Goal: Task Accomplishment & Management: Complete application form

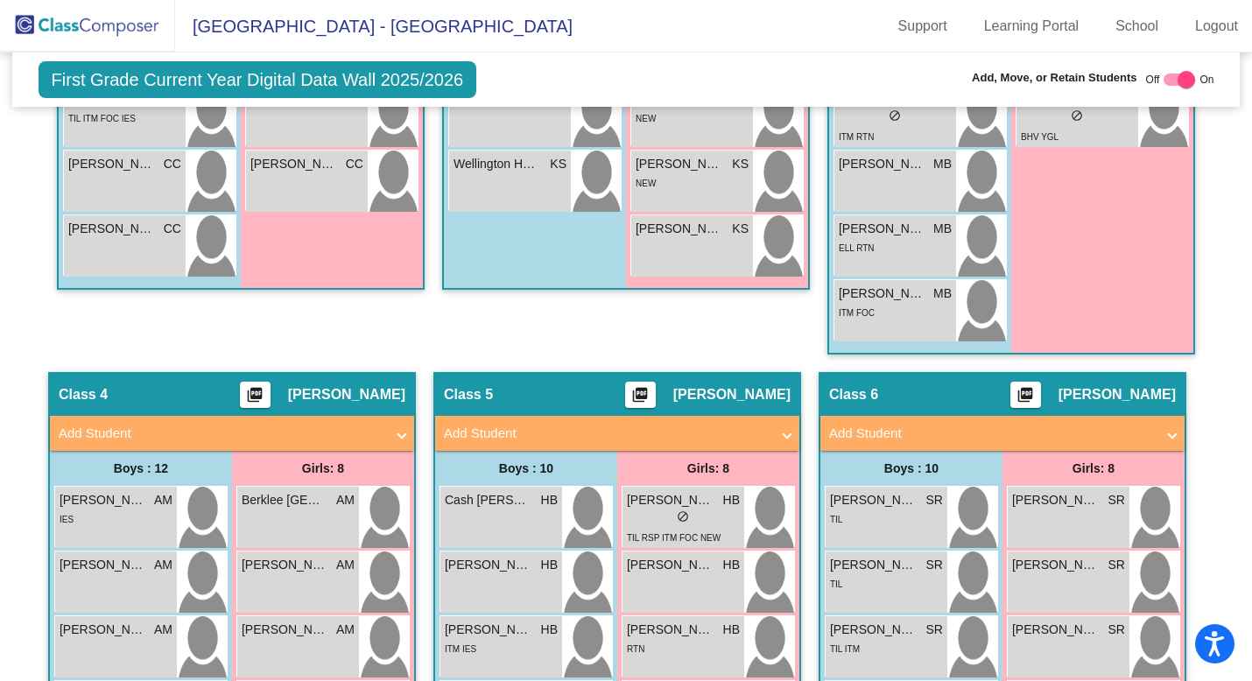
scroll to position [1079, 0]
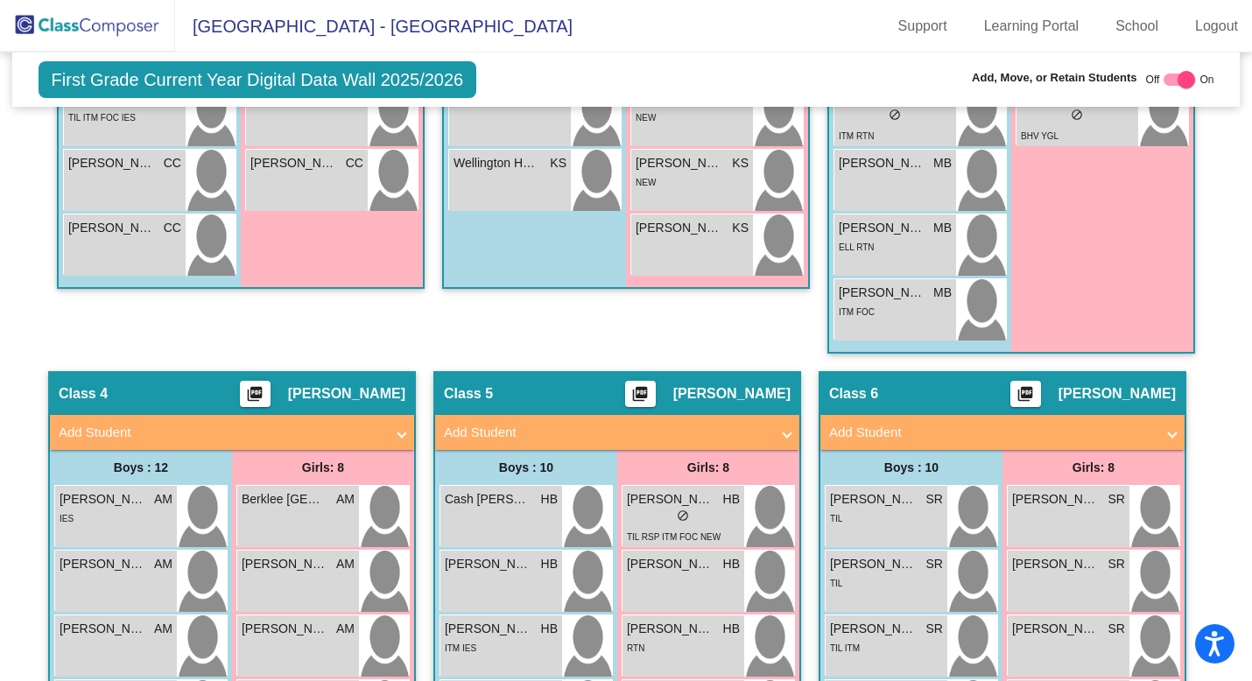
click at [1168, 428] on span at bounding box center [1171, 433] width 7 height 20
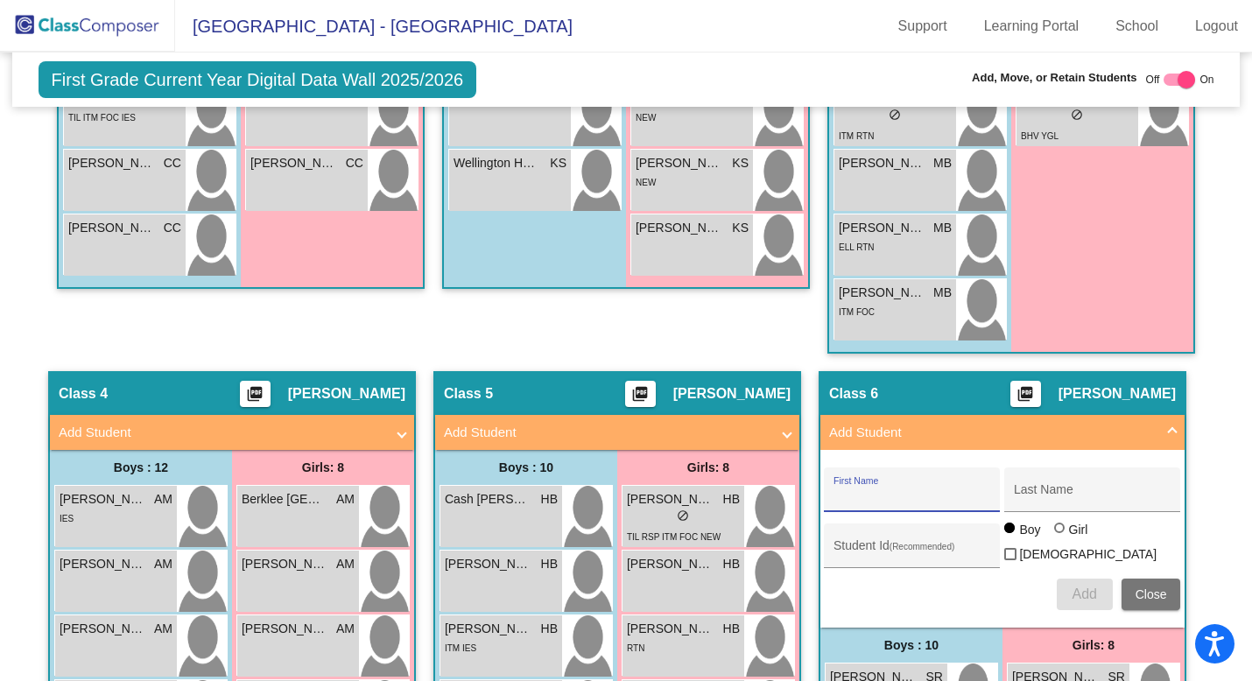
click at [858, 494] on input "First Name" at bounding box center [912, 496] width 158 height 14
type input "[PERSON_NAME]"
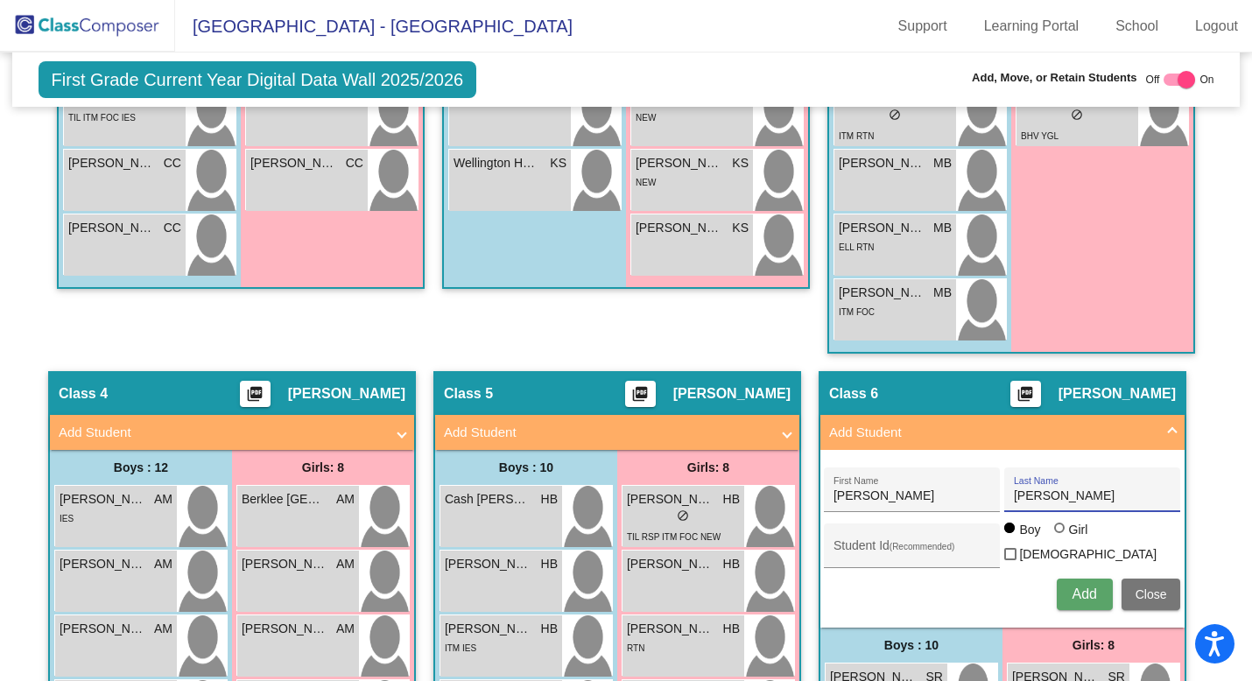
type input "[PERSON_NAME]"
click at [1054, 533] on div at bounding box center [1059, 527] width 11 height 11
click at [1060, 537] on input "Girl" at bounding box center [1060, 536] width 1 height 1
radio input "true"
click at [1074, 586] on span "Add" at bounding box center [1083, 593] width 25 height 15
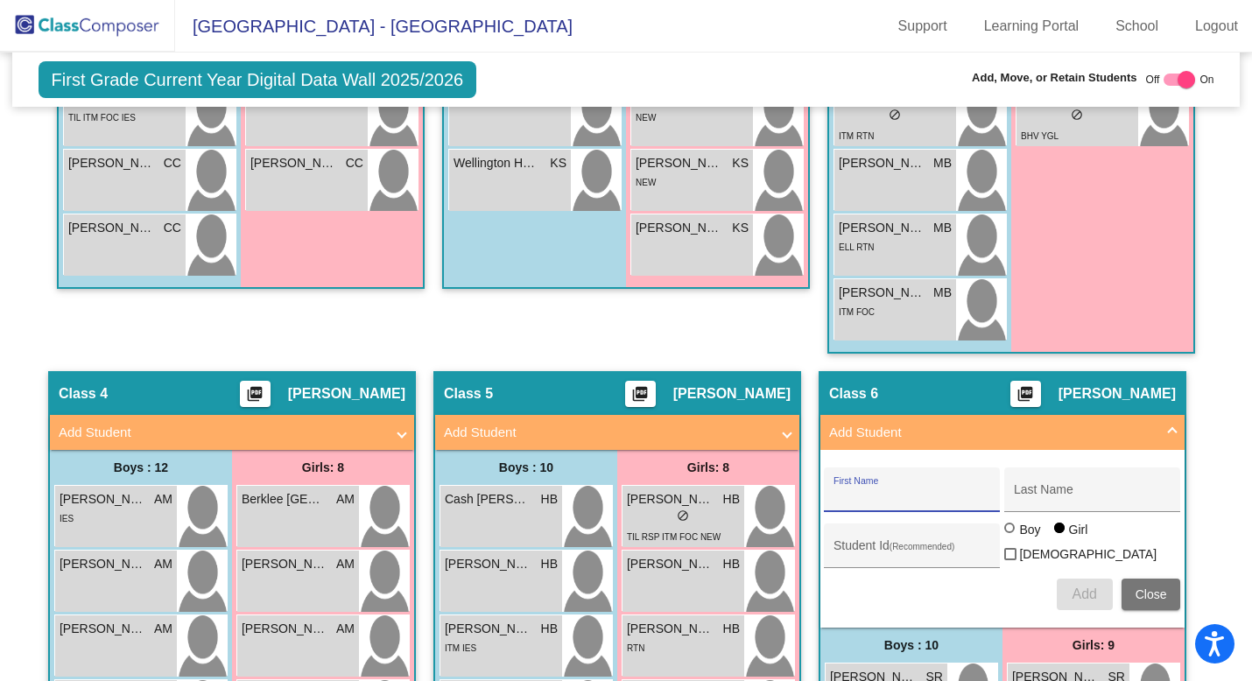
click at [1168, 424] on span at bounding box center [1171, 433] width 7 height 20
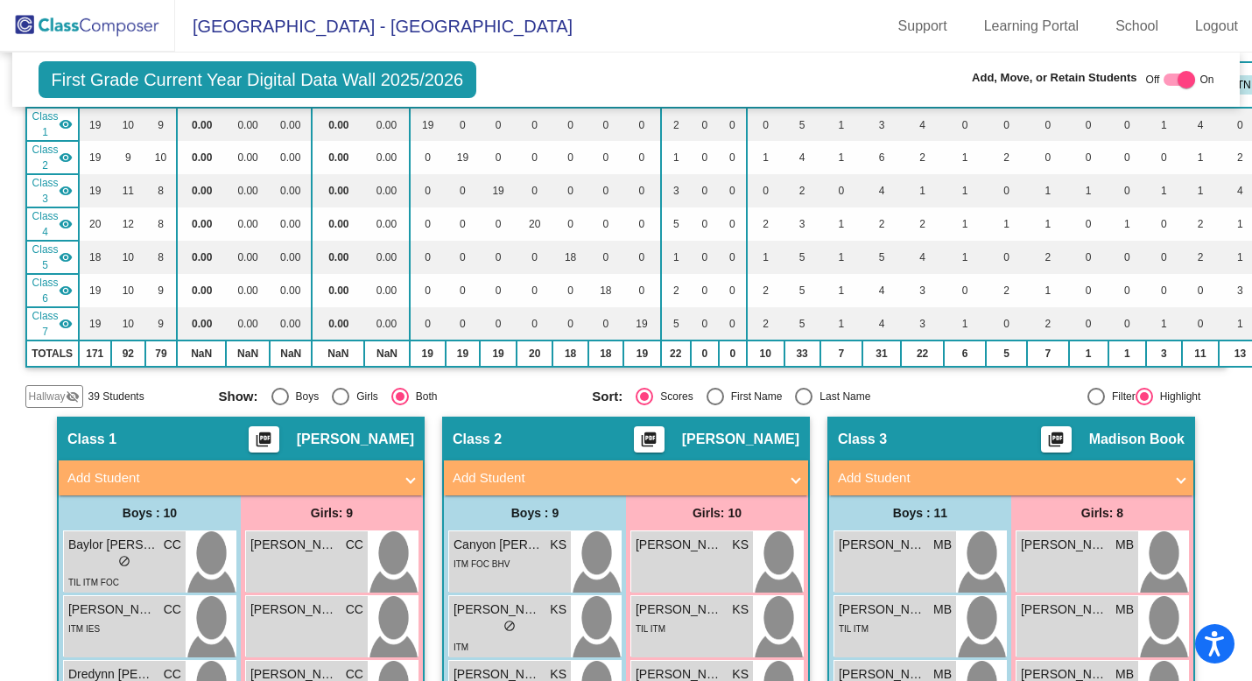
scroll to position [149, 0]
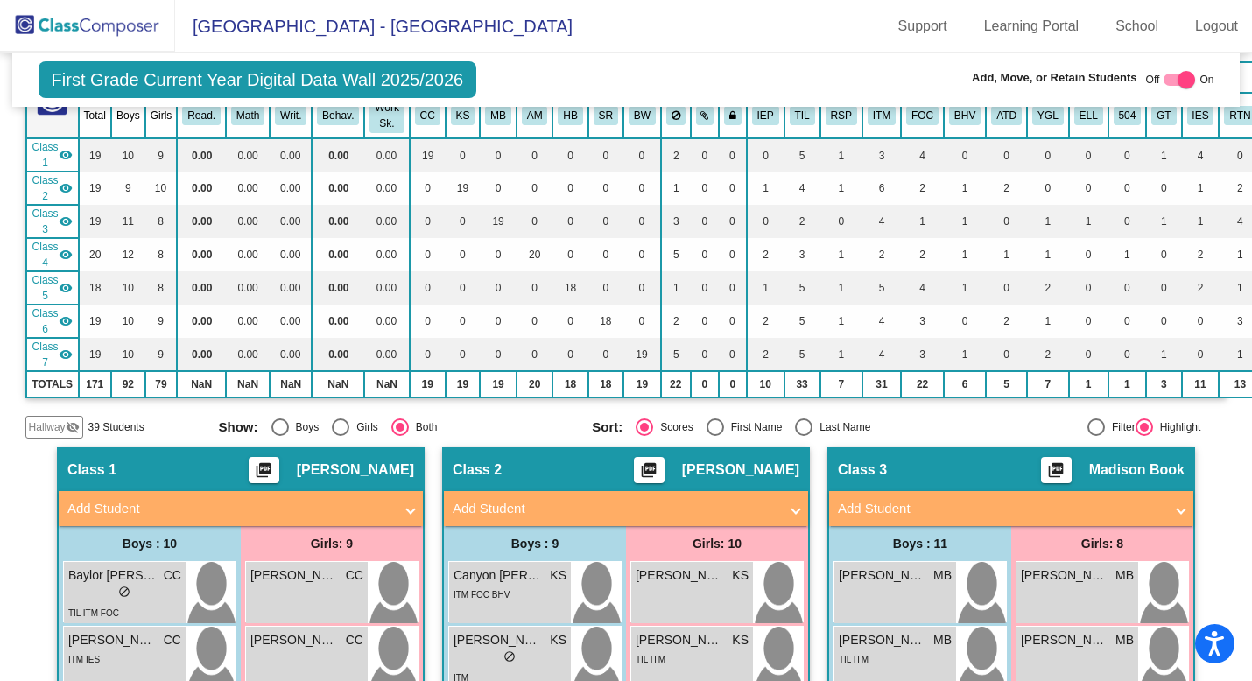
click at [94, 33] on img at bounding box center [87, 26] width 175 height 52
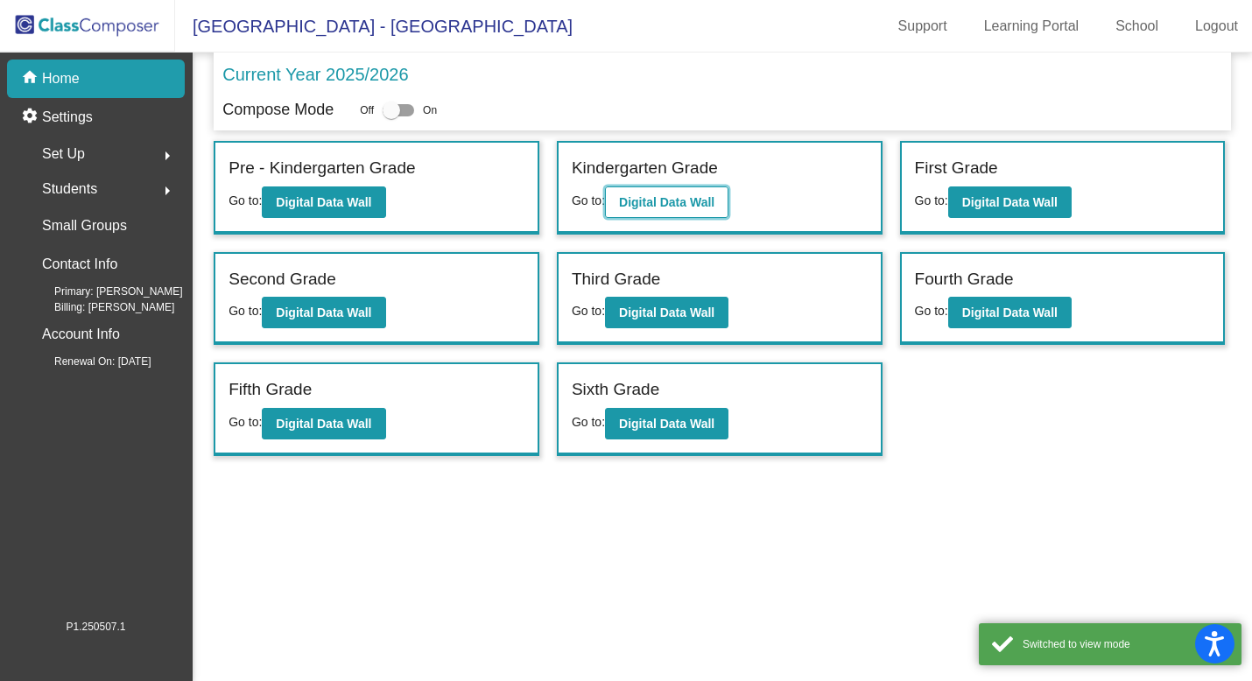
click at [653, 195] on b "Digital Data Wall" at bounding box center [666, 202] width 95 height 14
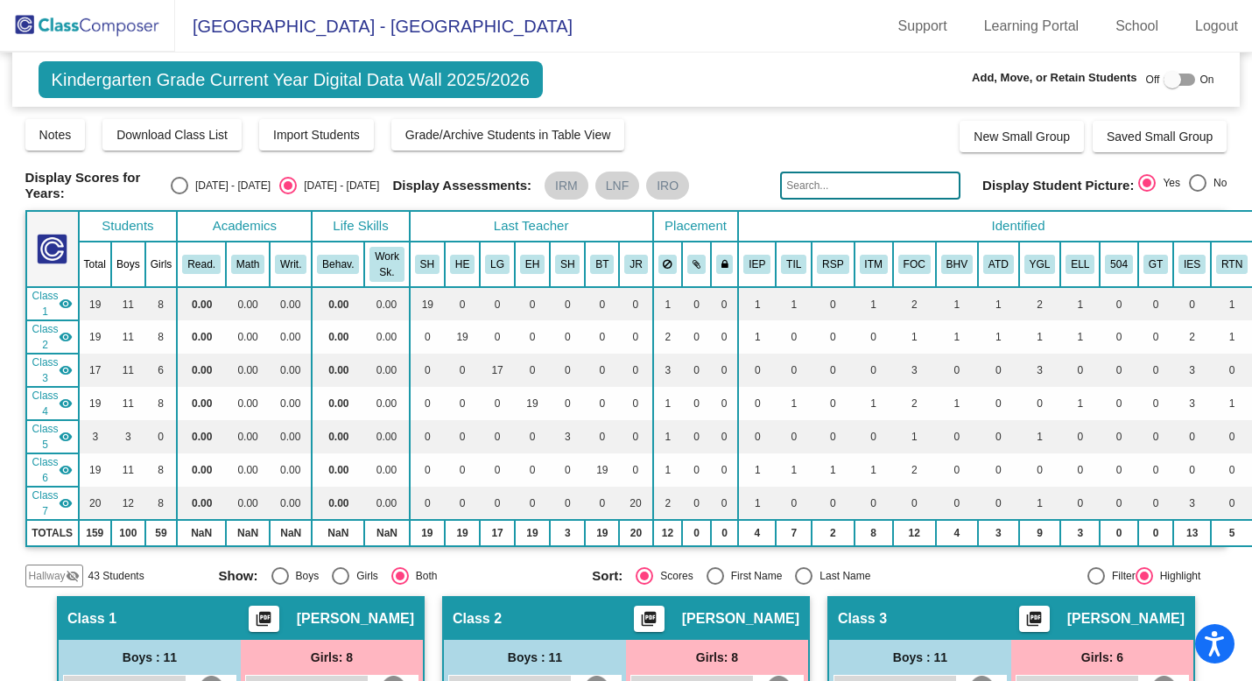
click at [1175, 72] on label at bounding box center [1179, 79] width 32 height 21
checkbox input "true"
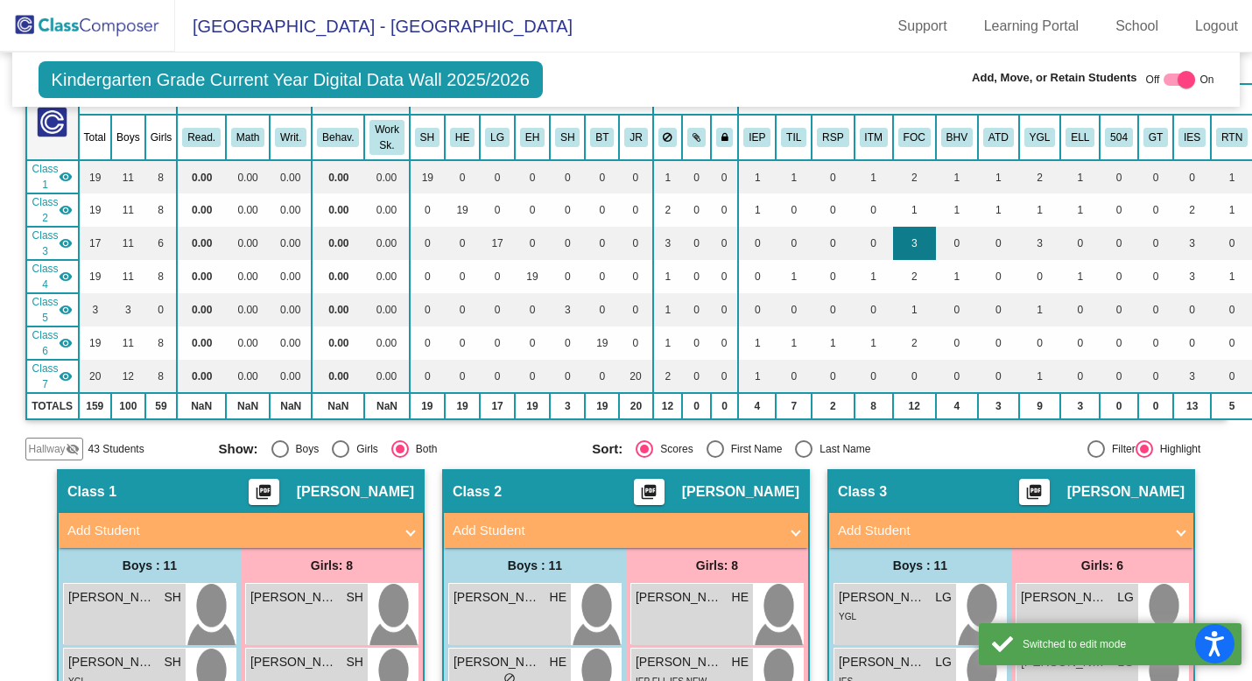
scroll to position [176, 0]
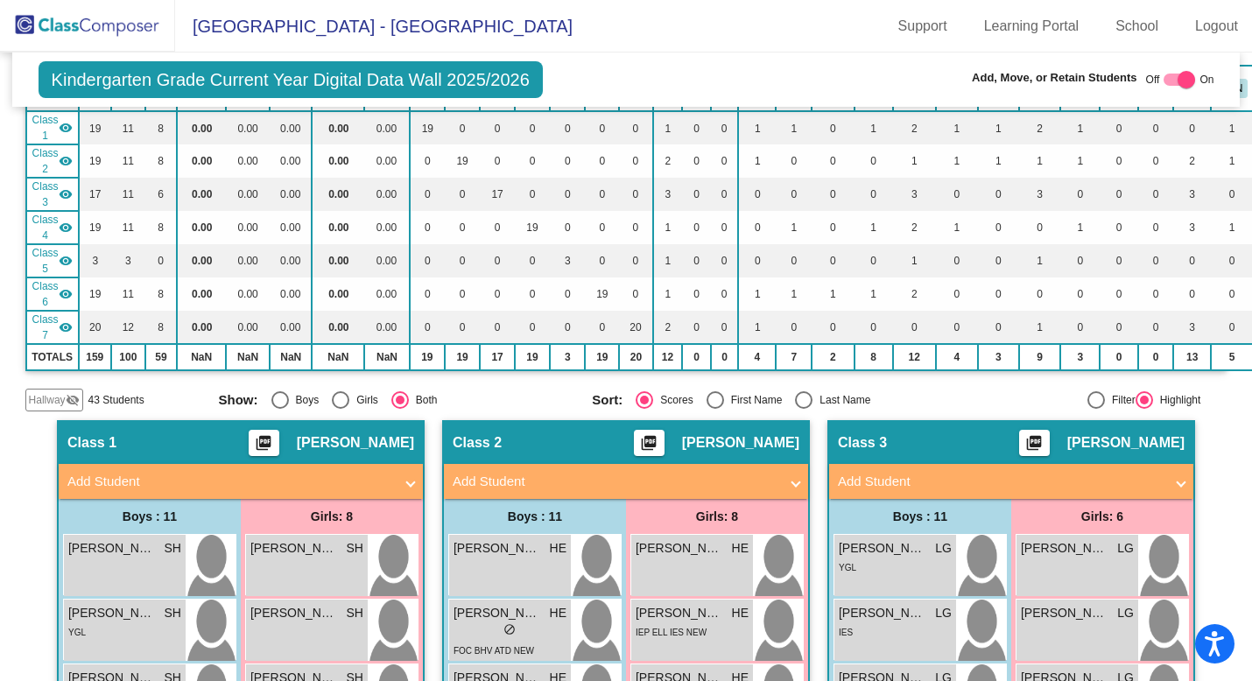
click at [901, 484] on mat-panel-title "Add Student" at bounding box center [1001, 482] width 326 height 20
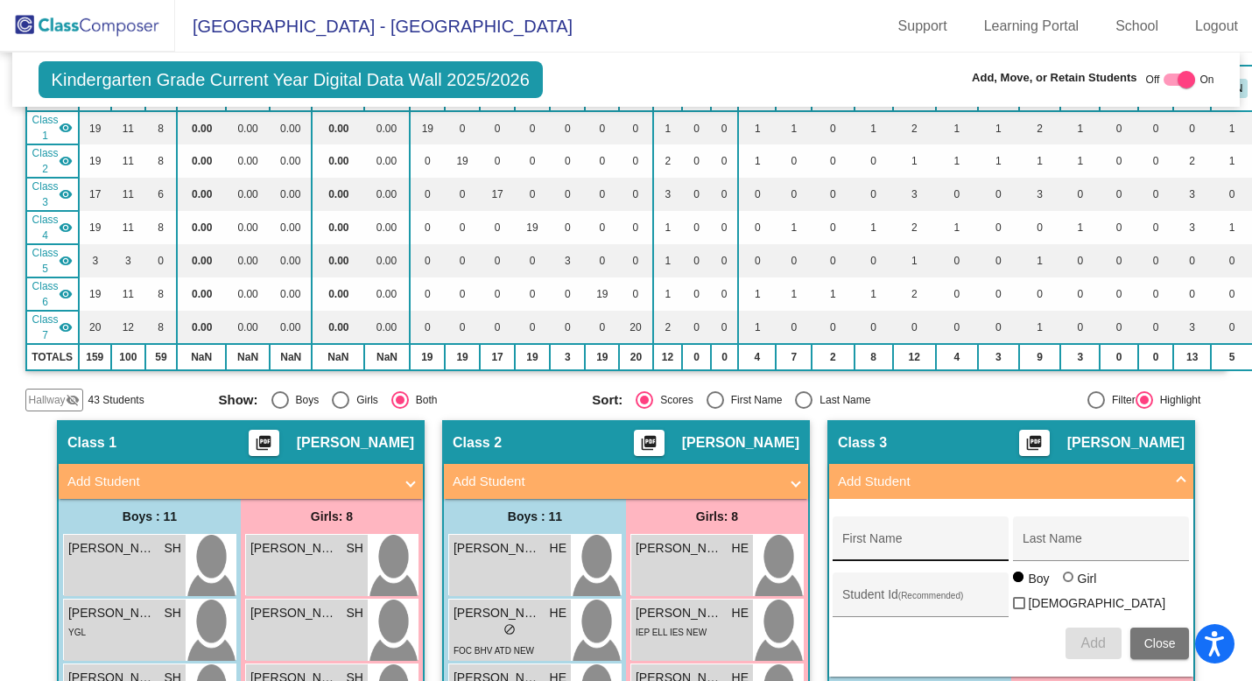
click at [867, 543] on input "First Name" at bounding box center [921, 545] width 158 height 14
type input "Caleb"
type input "Montavy"
click at [1083, 637] on span "Add" at bounding box center [1092, 642] width 25 height 15
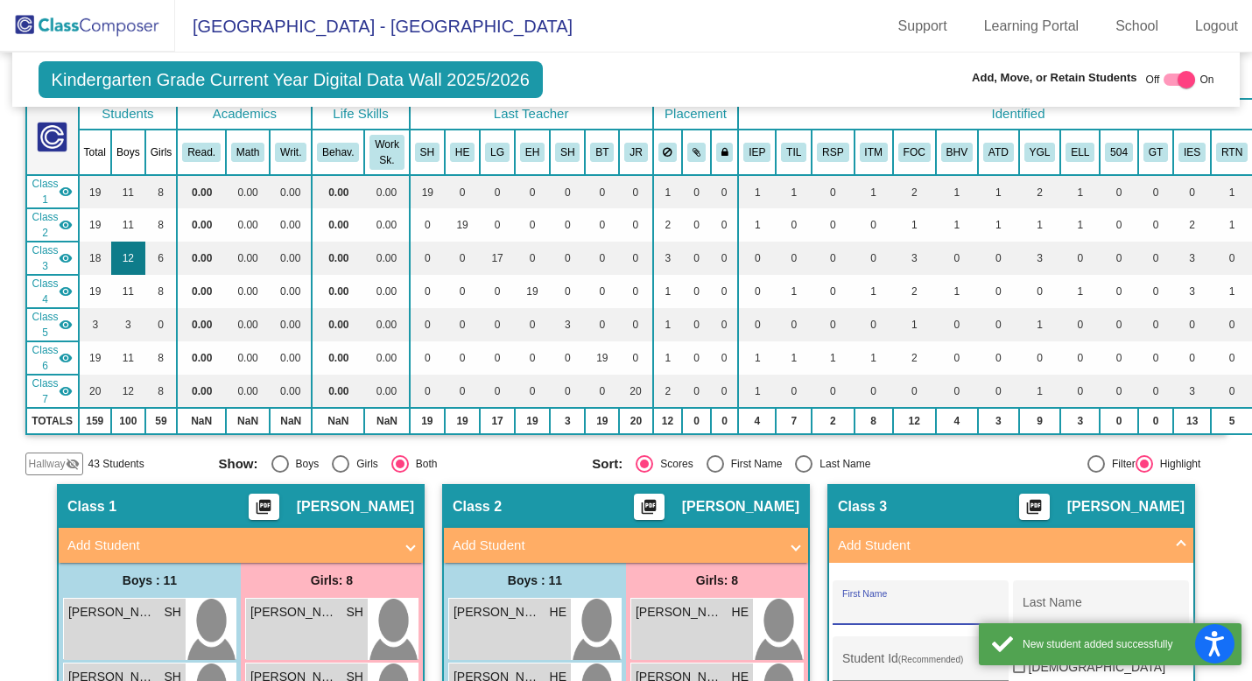
scroll to position [109, 0]
